Goal: Navigation & Orientation: Find specific page/section

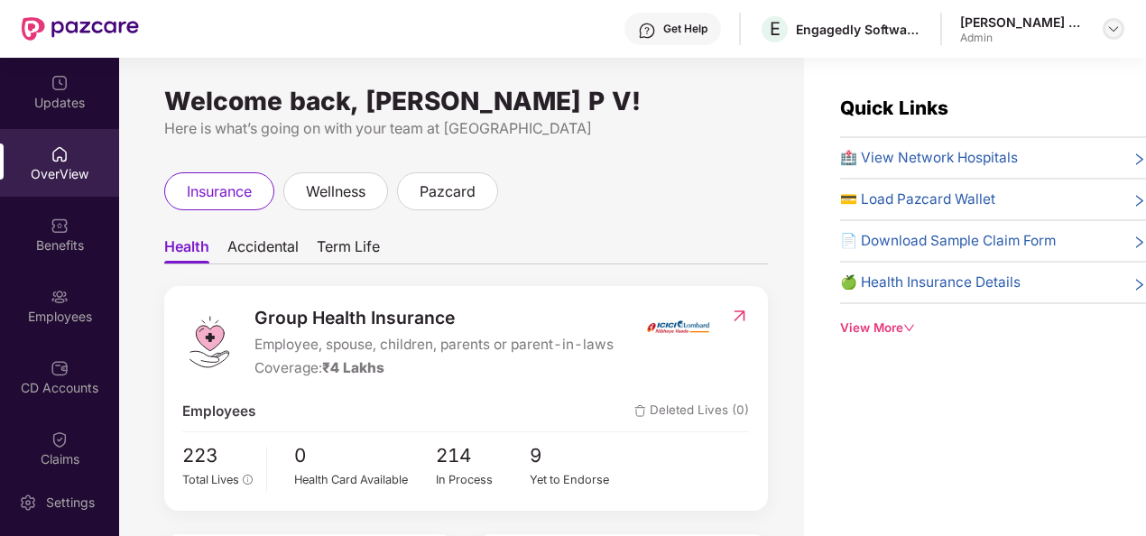
click at [1119, 28] on img at bounding box center [1113, 29] width 14 height 14
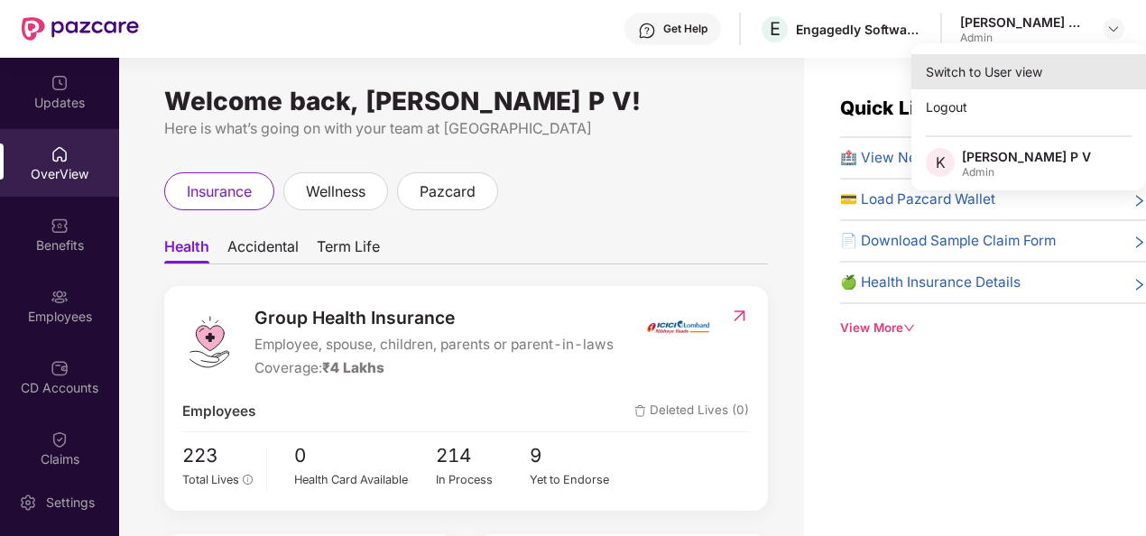
click at [1003, 79] on div "Switch to User view" at bounding box center [1028, 71] width 235 height 35
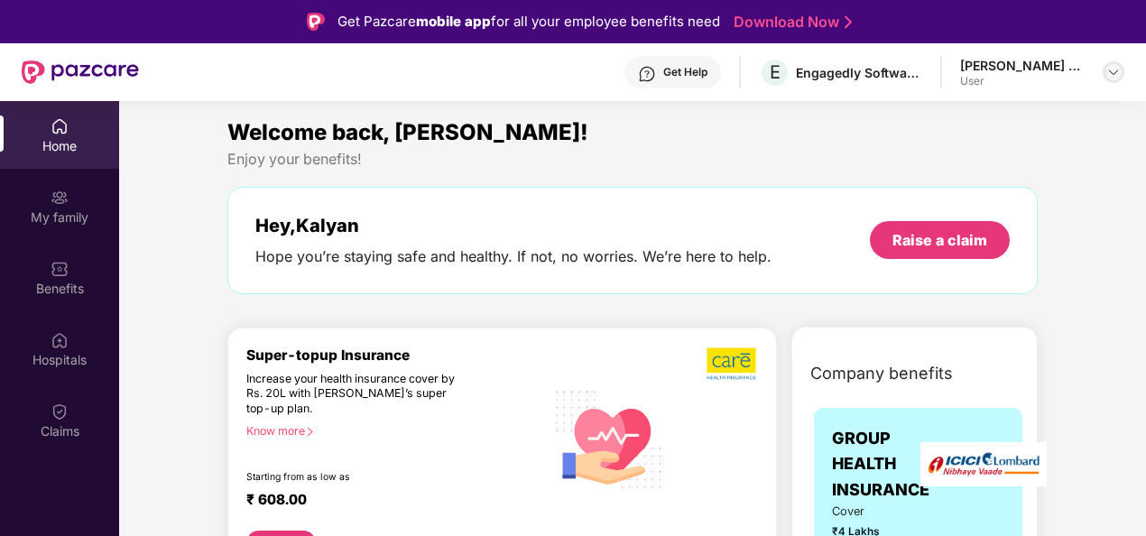
click at [1111, 70] on img at bounding box center [1113, 72] width 14 height 14
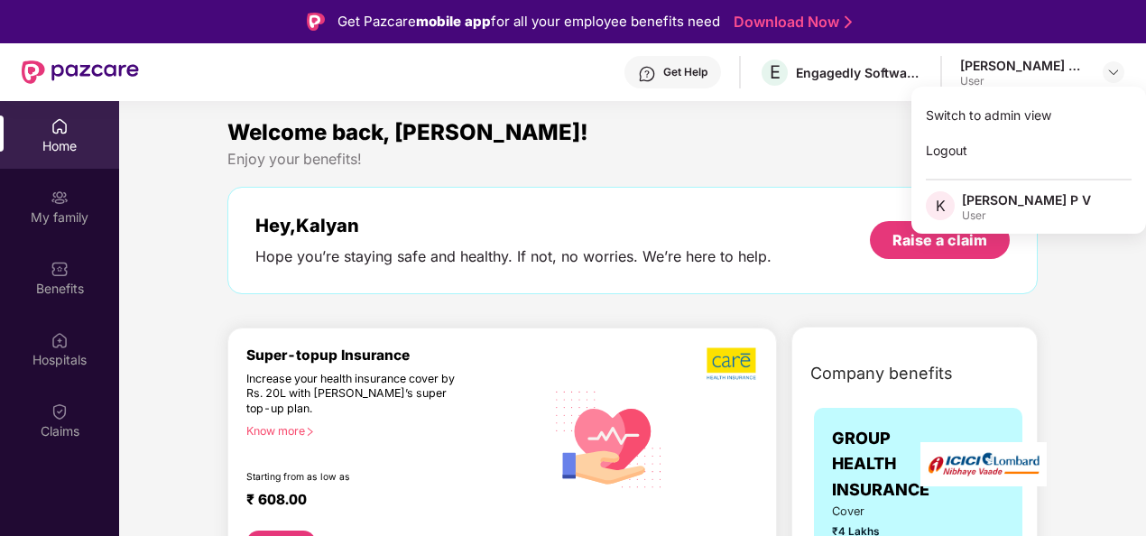
click at [807, 152] on div "Enjoy your benefits!" at bounding box center [632, 159] width 810 height 19
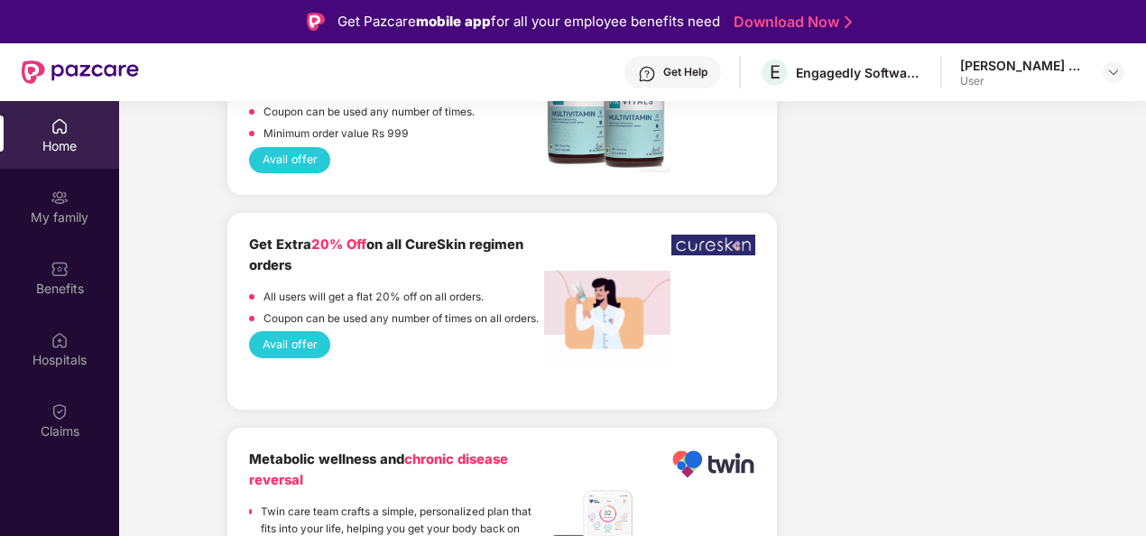
scroll to position [4318, 0]
